Goal: Transaction & Acquisition: Purchase product/service

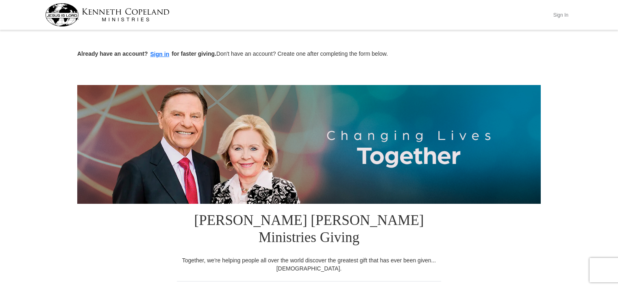
click at [563, 13] on button "Sign In" at bounding box center [560, 15] width 24 height 13
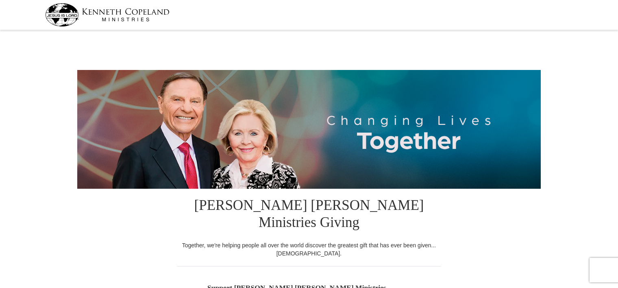
select select "FL"
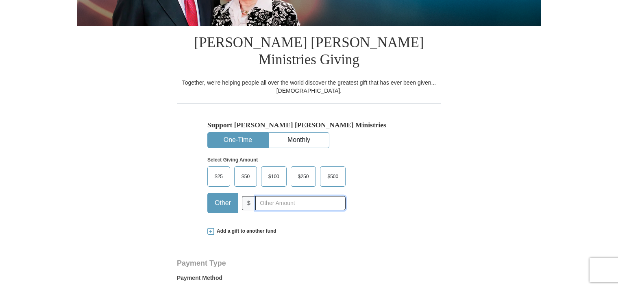
click at [270, 196] on input "text" at bounding box center [300, 203] width 90 height 14
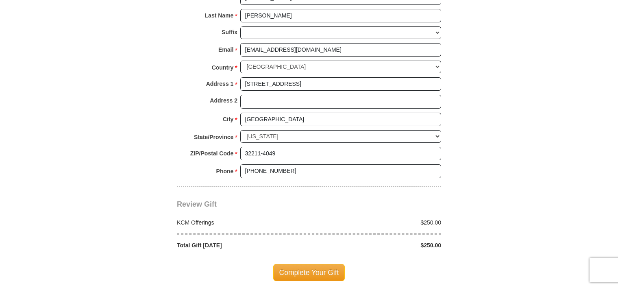
scroll to position [609, 0]
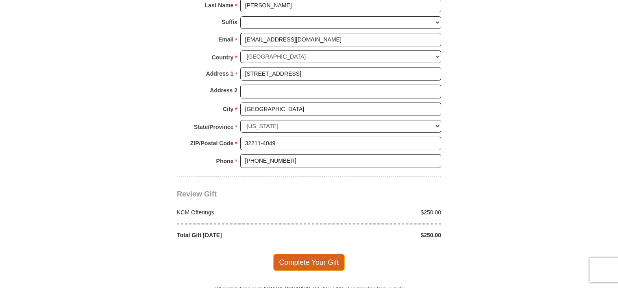
type input "250"
click at [336, 254] on span "Complete Your Gift" at bounding box center [309, 262] width 72 height 17
